Goal: Information Seeking & Learning: Learn about a topic

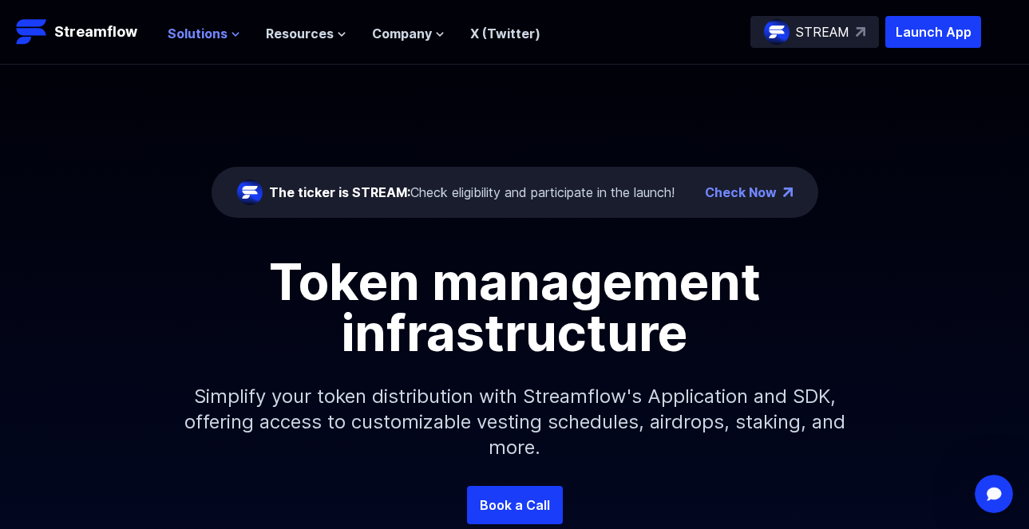
click at [207, 38] on span "Solutions" at bounding box center [198, 33] width 60 height 19
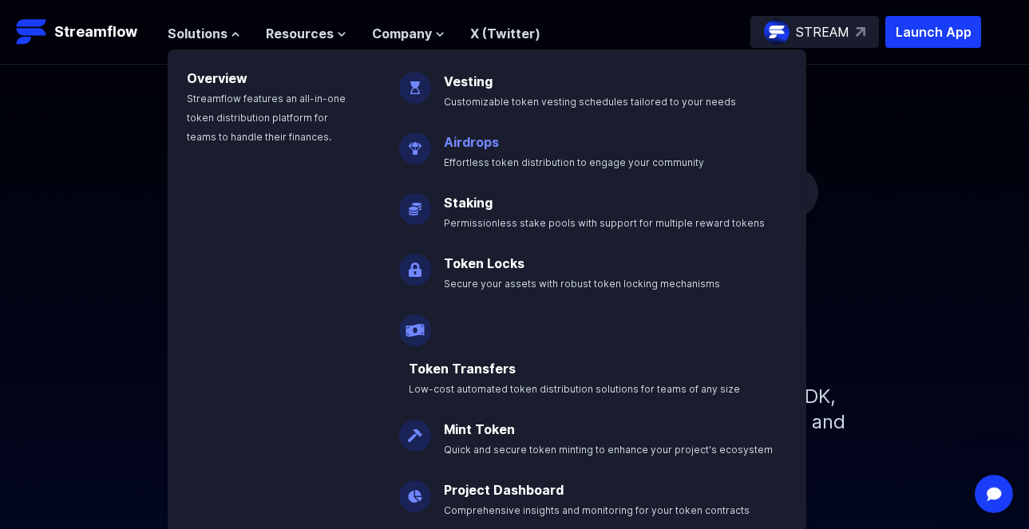
click at [486, 143] on link "Airdrops" at bounding box center [471, 142] width 55 height 16
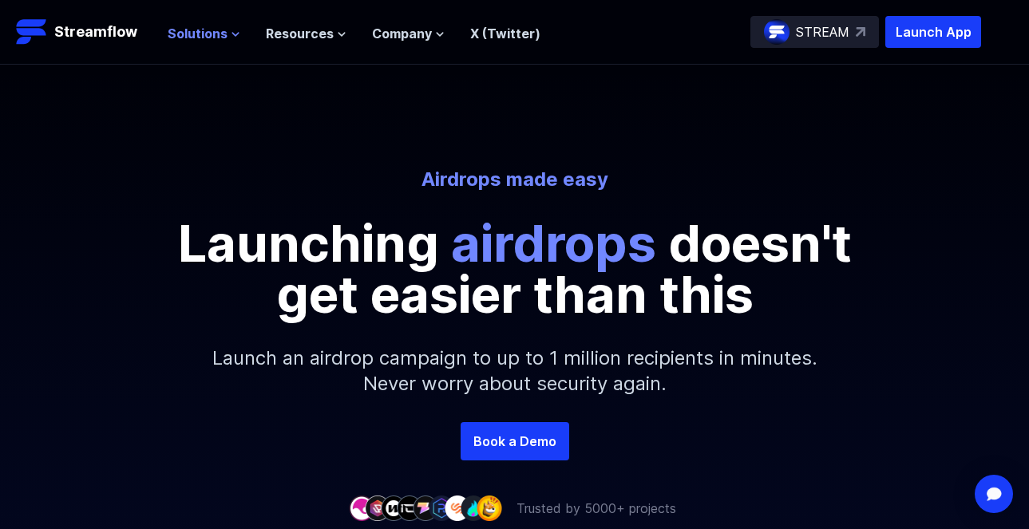
click at [192, 33] on span "Solutions" at bounding box center [198, 33] width 60 height 19
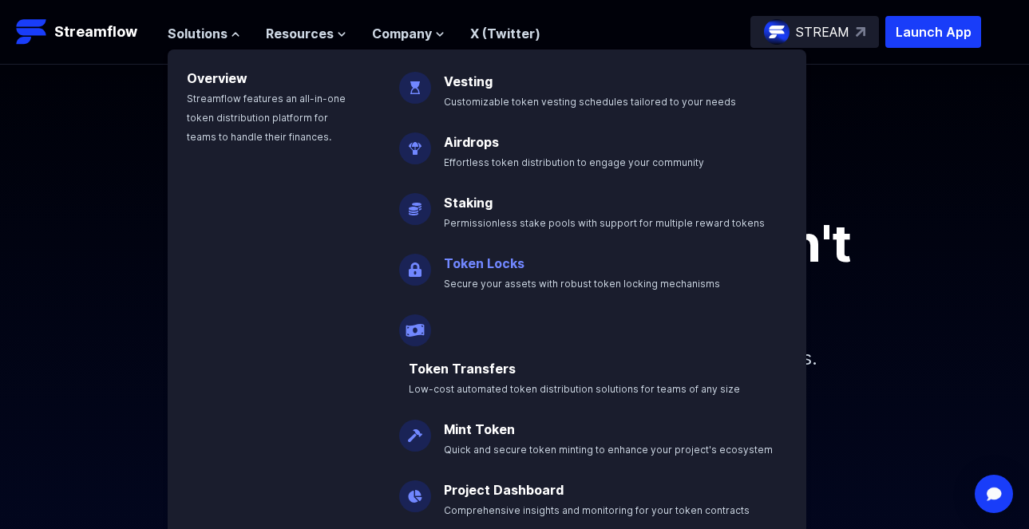
click at [500, 267] on link "Token Locks" at bounding box center [484, 263] width 81 height 16
